Goal: Information Seeking & Learning: Learn about a topic

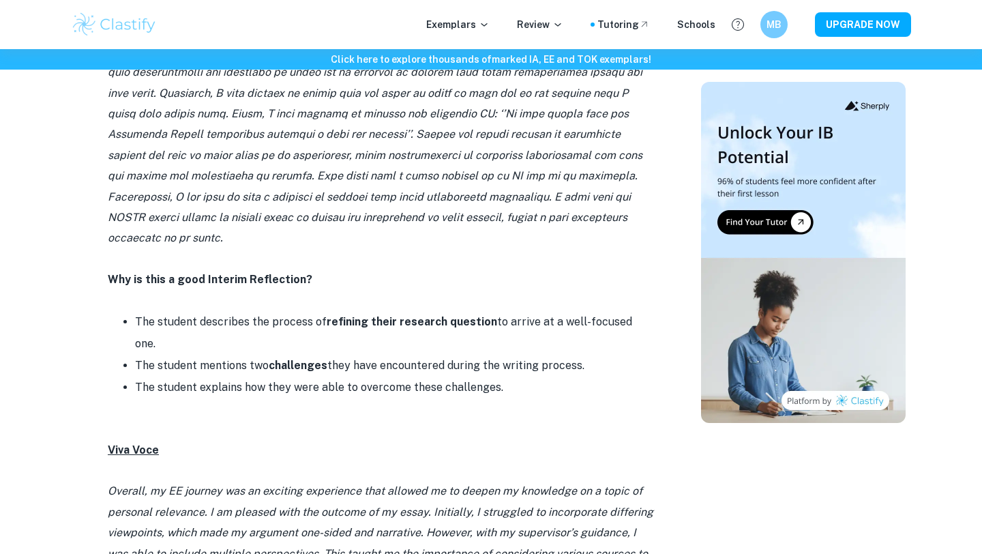
scroll to position [1161, 0]
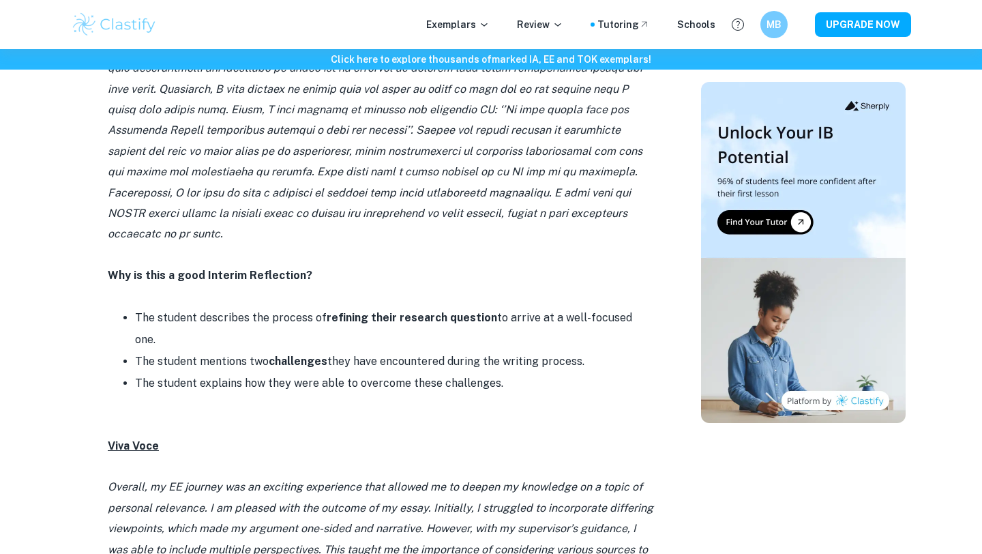
click at [576, 307] on li "The student describes the process of refining their research question to arrive…" at bounding box center [394, 329] width 518 height 44
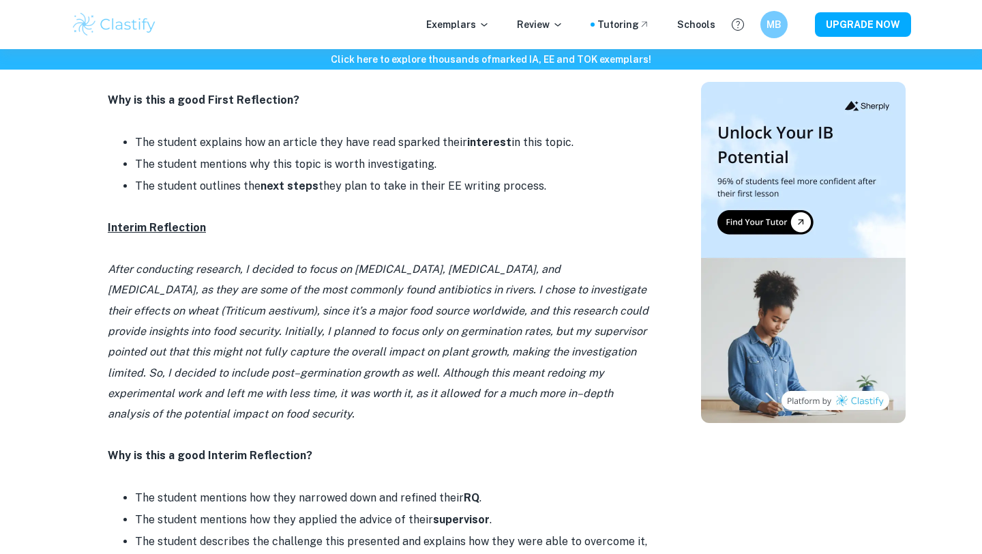
scroll to position [2660, 0]
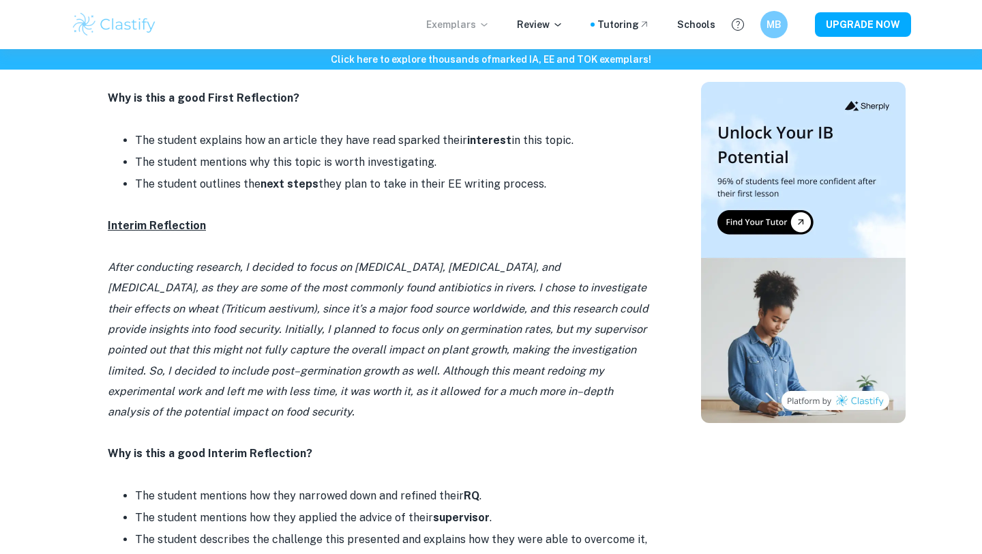
click at [463, 27] on p "Exemplars" at bounding box center [457, 24] width 63 height 15
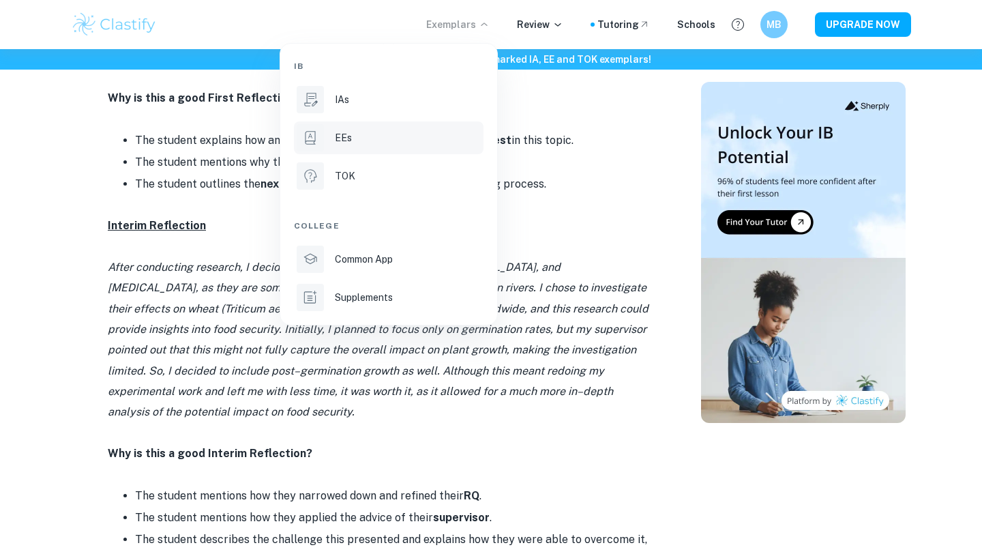
click at [329, 143] on li "EEs" at bounding box center [389, 137] width 190 height 33
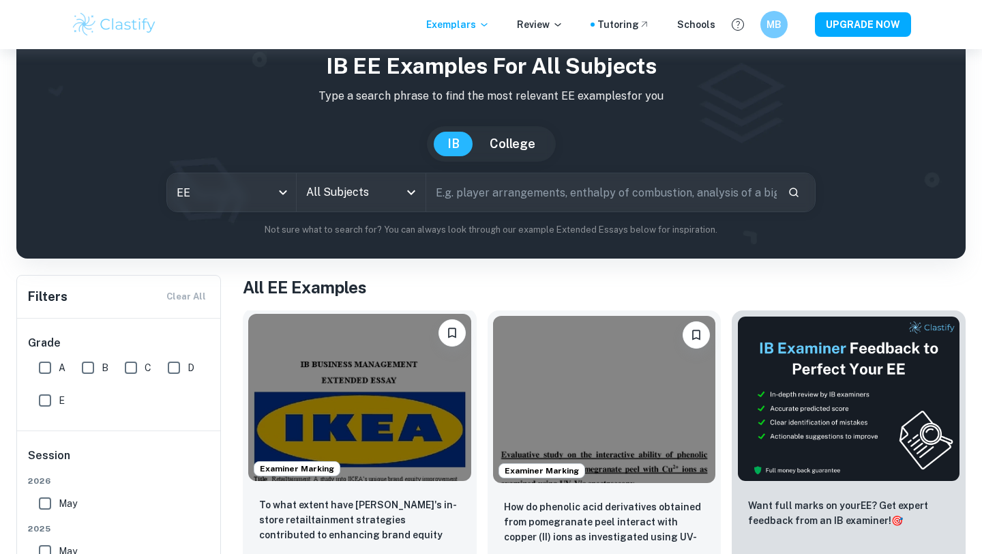
scroll to position [50, 0]
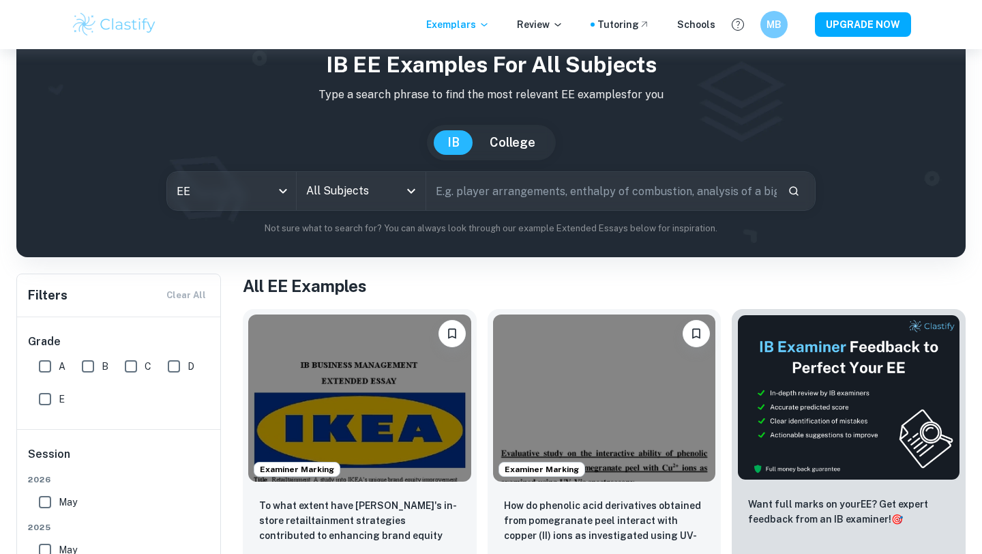
click at [458, 189] on input "text" at bounding box center [601, 191] width 351 height 38
click at [379, 196] on input "All Subjects" at bounding box center [351, 191] width 96 height 26
click at [460, 196] on input "text" at bounding box center [601, 191] width 351 height 38
type input "reflectio"
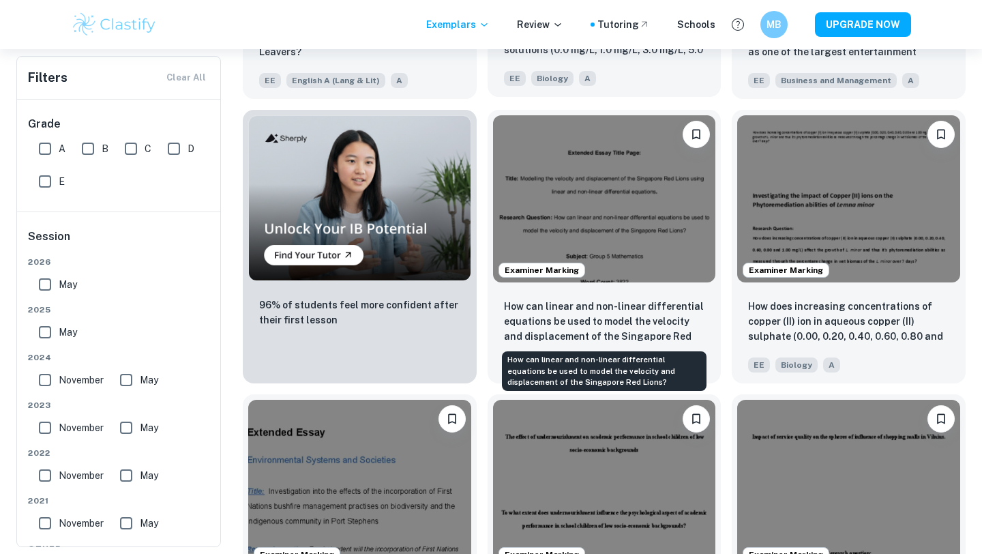
scroll to position [819, 0]
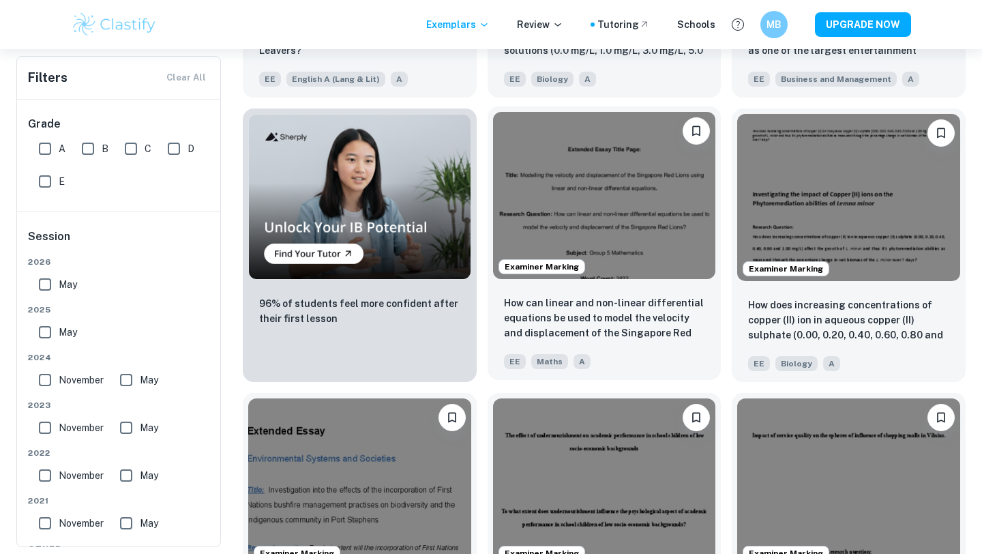
click at [621, 239] on img at bounding box center [604, 195] width 223 height 167
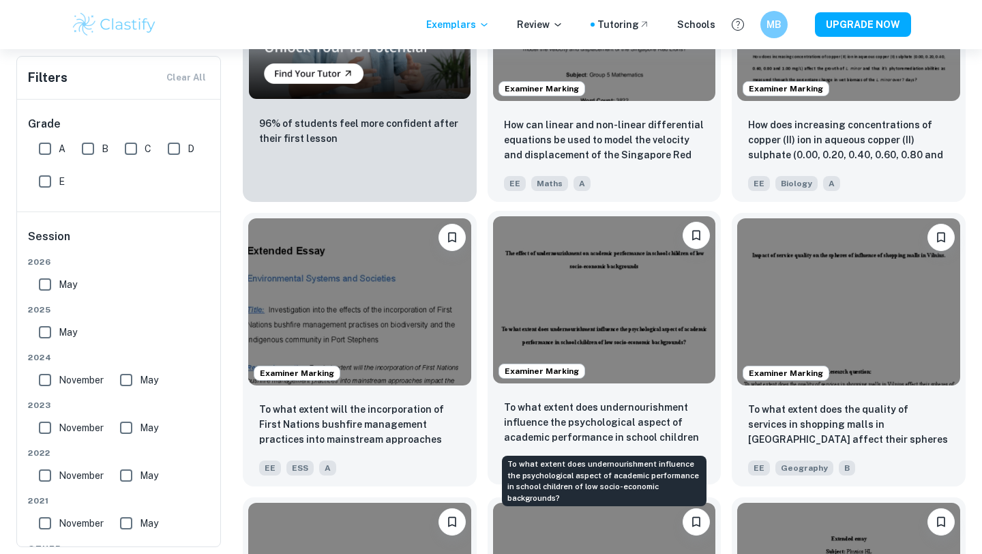
scroll to position [1001, 0]
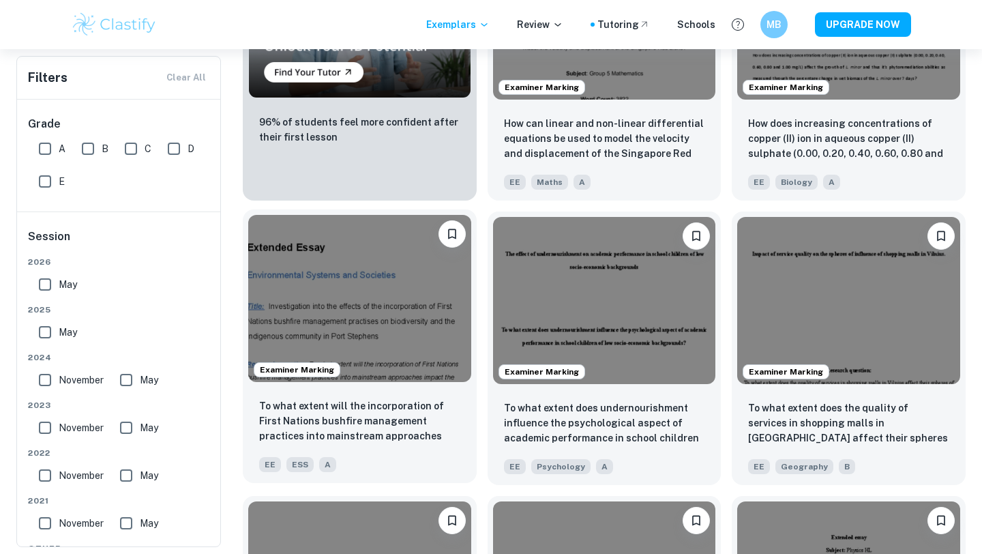
click at [384, 312] on img at bounding box center [359, 298] width 223 height 167
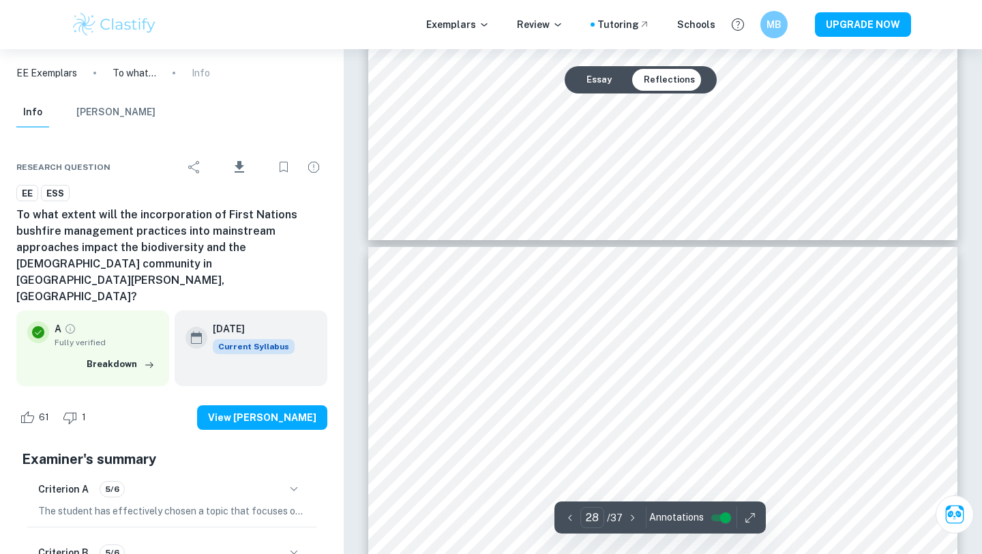
type input "29"
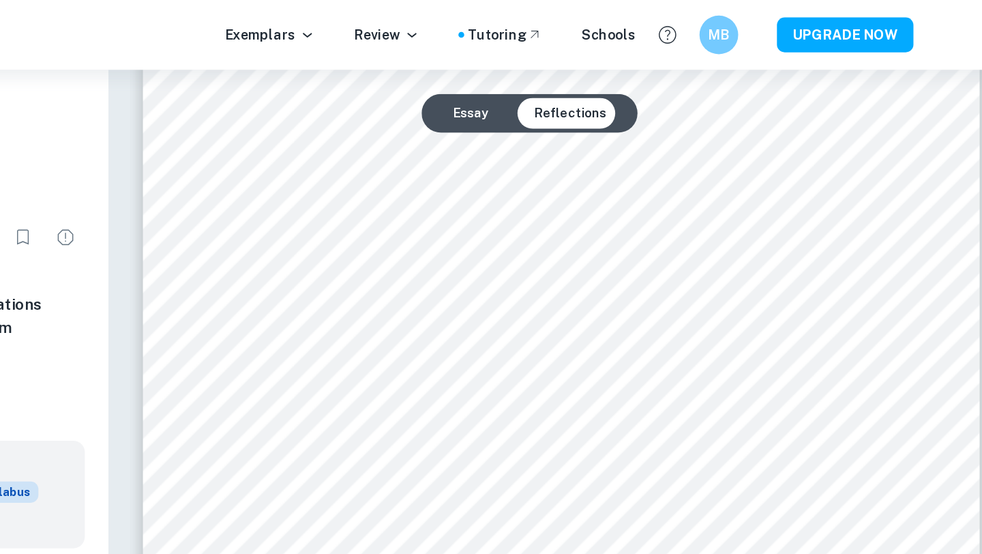
scroll to position [24211, 0]
